Goal: Transaction & Acquisition: Purchase product/service

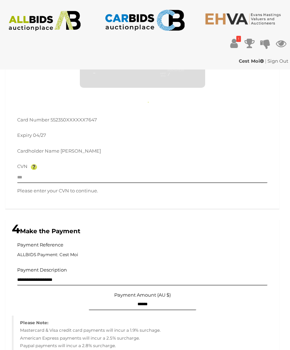
scroll to position [316, 0]
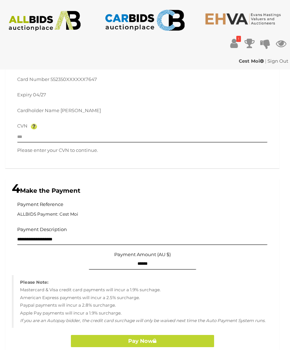
click at [35, 123] on img at bounding box center [34, 126] width 6 height 6
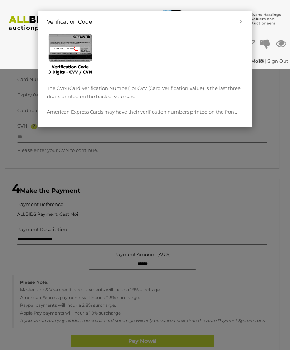
type input "**********"
click at [238, 157] on div "× Verification Code The CVN (Card Verification Number) or CVV (Card Verificatio…" at bounding box center [145, 175] width 290 height 350
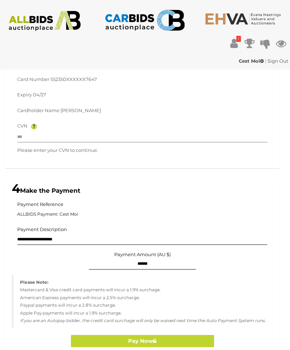
click at [59, 135] on input "text" at bounding box center [142, 137] width 250 height 11
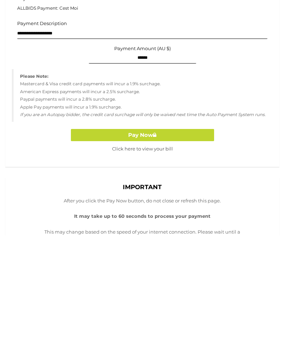
scroll to position [408, 0]
type input "***"
click at [162, 243] on button "Pay Now" at bounding box center [142, 249] width 143 height 13
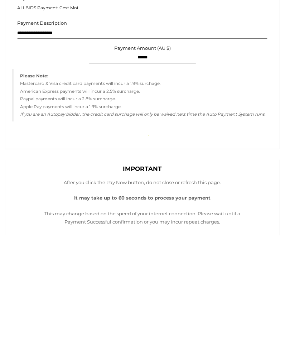
scroll to position [522, 0]
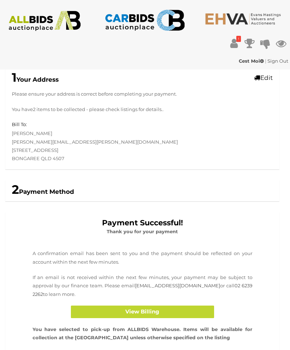
click at [235, 43] on icon at bounding box center [234, 43] width 8 height 13
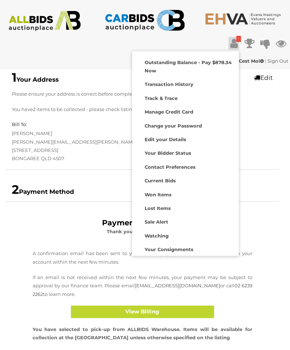
click at [168, 193] on strong "Won Items" at bounding box center [158, 194] width 27 height 6
